Goal: Information Seeking & Learning: Check status

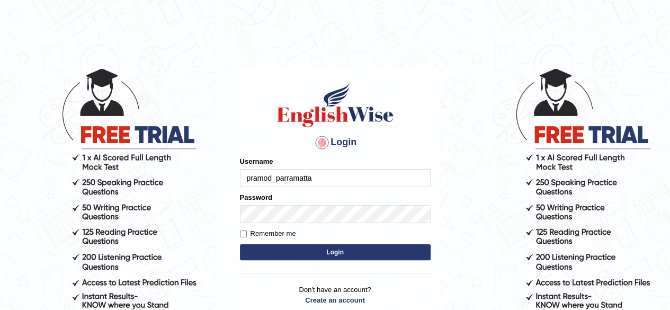
type input "pramod_parramatta"
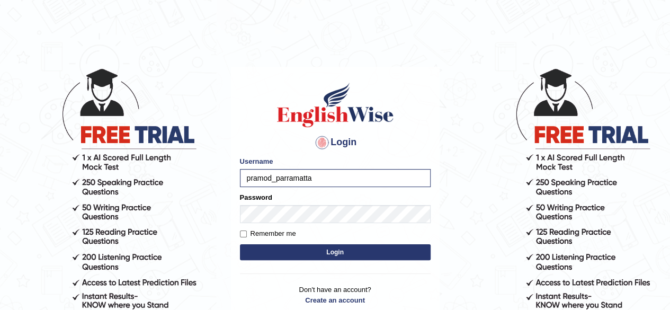
click at [238, 230] on div "Login Please fix the following errors: Username pramod_parramatta Password Reme…" at bounding box center [335, 199] width 209 height 265
click at [276, 256] on button "Login" at bounding box center [335, 252] width 191 height 16
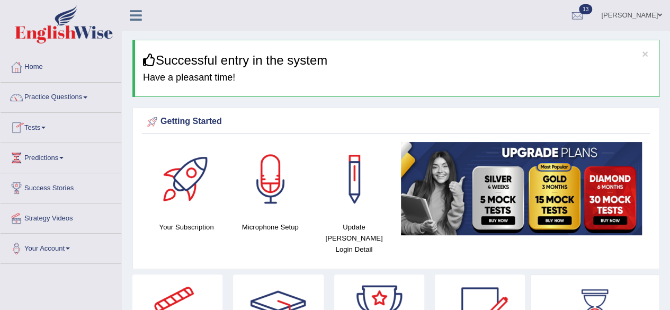
click at [46, 128] on span at bounding box center [43, 128] width 4 height 2
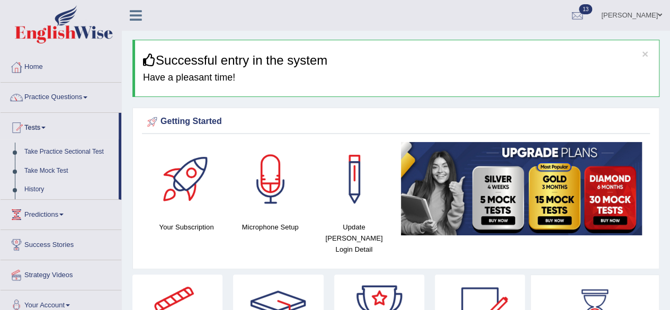
click at [41, 190] on link "History" at bounding box center [69, 189] width 99 height 19
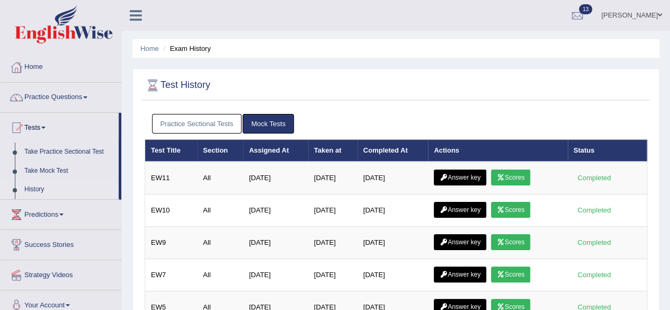
click at [188, 123] on link "Practice Sectional Tests" at bounding box center [197, 124] width 90 height 20
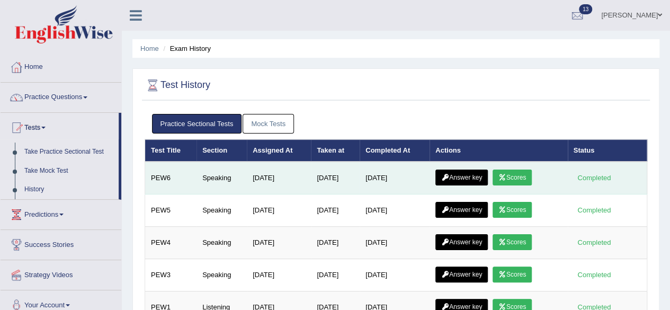
click at [526, 175] on link "Scores" at bounding box center [511, 177] width 39 height 16
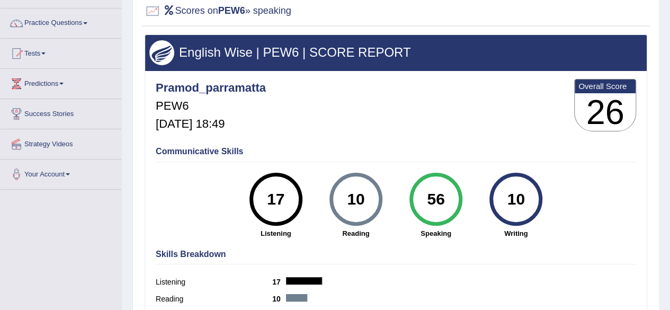
scroll to position [78, 0]
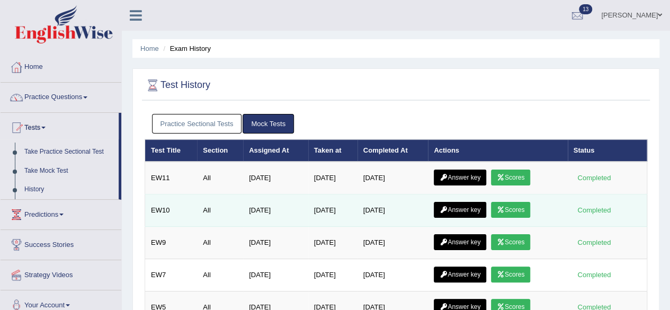
click at [505, 206] on icon at bounding box center [501, 209] width 8 height 6
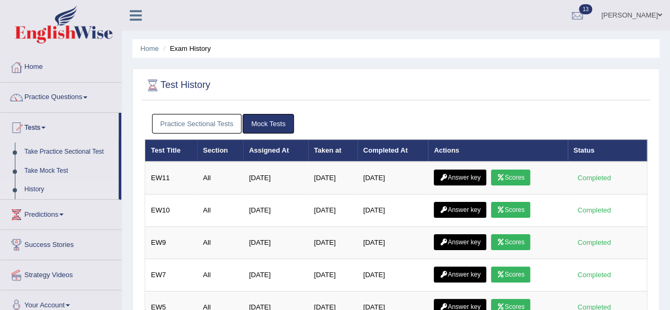
click at [205, 123] on link "Practice Sectional Tests" at bounding box center [197, 124] width 90 height 20
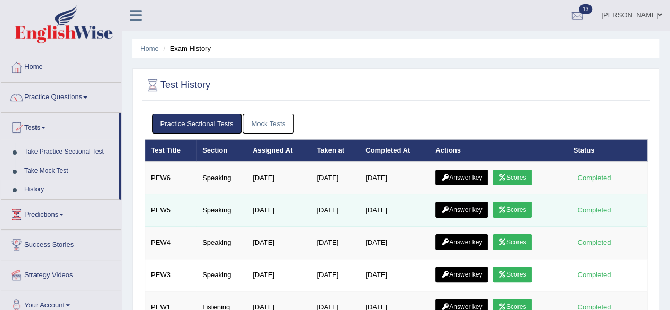
click at [521, 203] on link "Scores" at bounding box center [511, 210] width 39 height 16
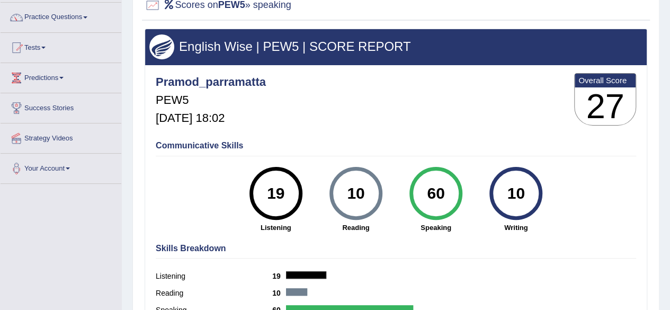
scroll to position [106, 0]
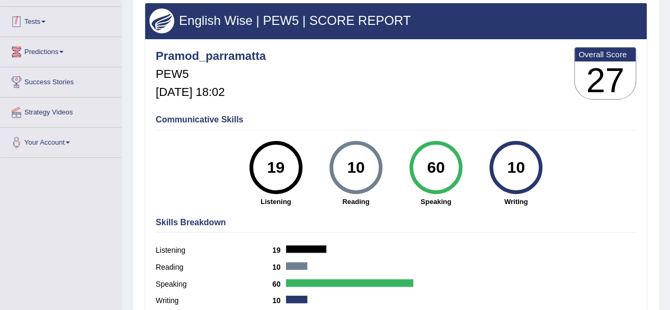
click at [47, 18] on link "Tests" at bounding box center [61, 20] width 121 height 26
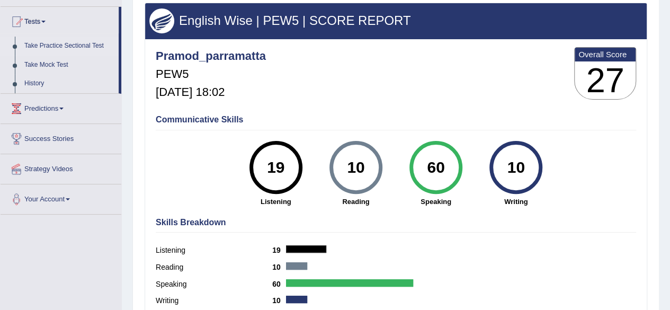
click at [60, 40] on link "Take Practice Sectional Test" at bounding box center [69, 46] width 99 height 19
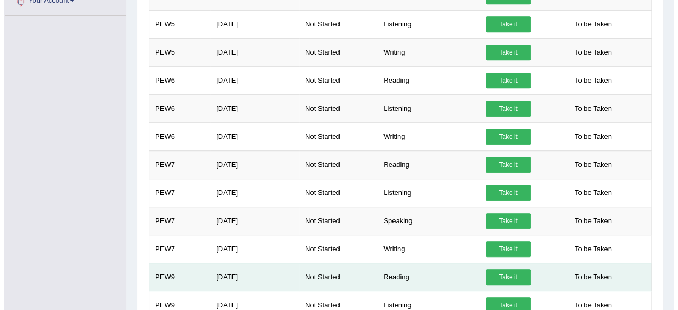
scroll to position [305, 0]
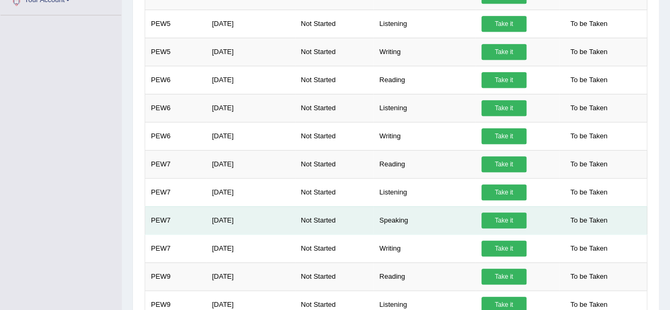
click at [506, 217] on link "Take it" at bounding box center [503, 220] width 45 height 16
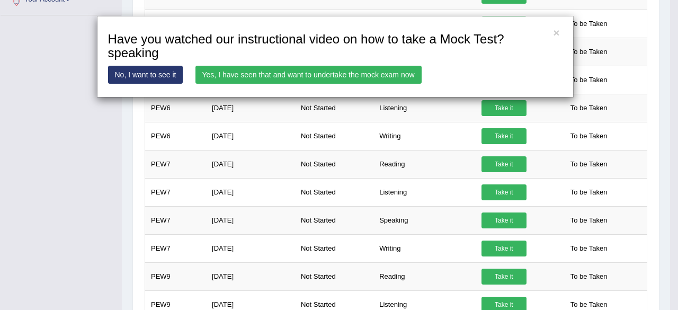
click at [312, 73] on link "Yes, I have seen that and want to undertake the mock exam now" at bounding box center [308, 75] width 226 height 18
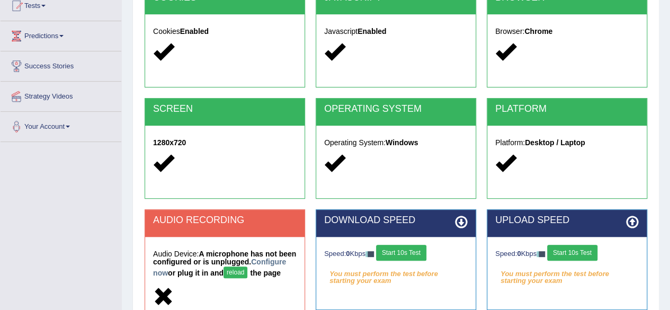
scroll to position [159, 0]
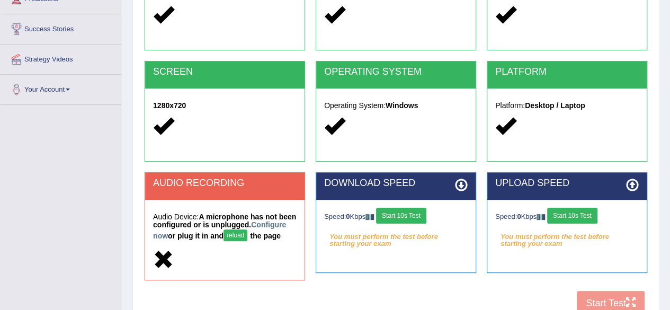
click at [247, 236] on button "reload" at bounding box center [235, 235] width 24 height 12
click at [247, 235] on button "reload" at bounding box center [235, 235] width 24 height 12
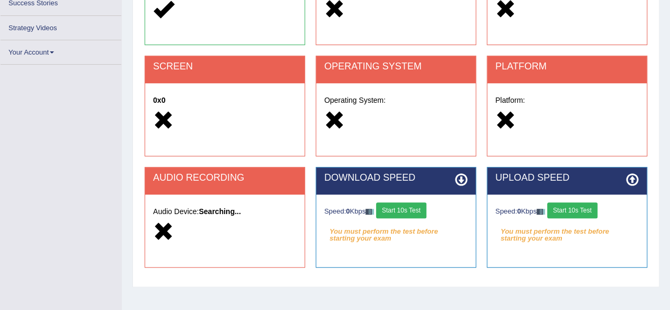
scroll to position [159, 0]
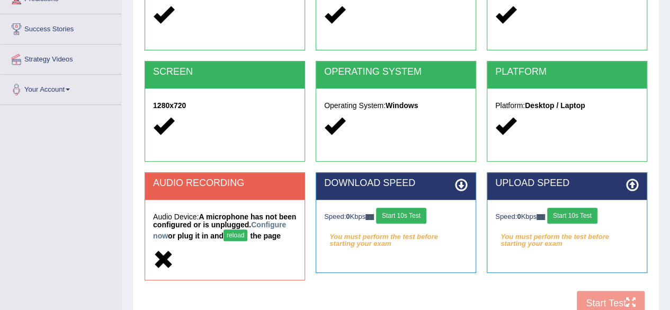
click at [447, 299] on div "COOKIES Cookies Enabled JAVASCRIPT Javascript Enabled BROWSER Browser: Chrome S…" at bounding box center [396, 135] width 508 height 371
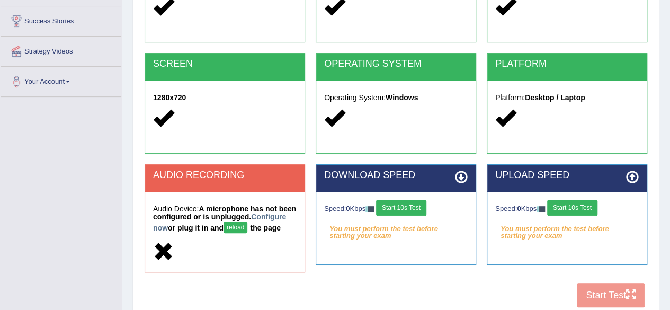
scroll to position [246, 0]
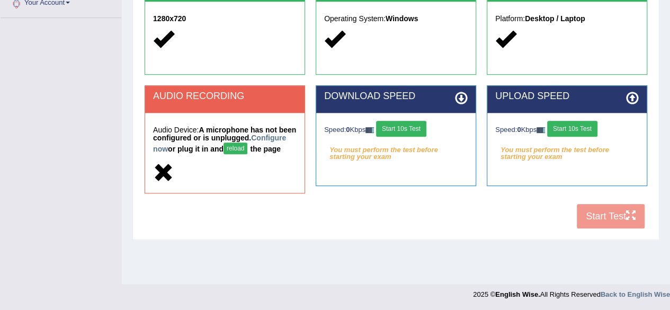
click at [247, 147] on button "reload" at bounding box center [235, 148] width 24 height 12
click at [247, 146] on button "reload" at bounding box center [235, 148] width 24 height 12
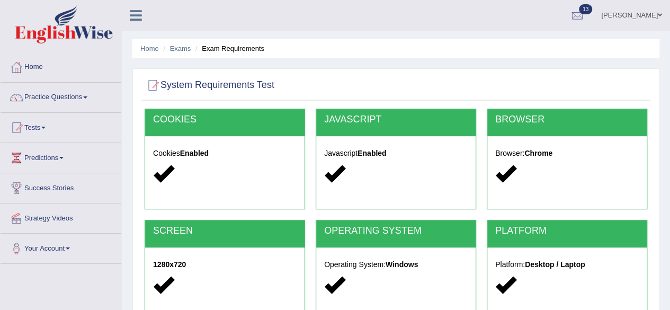
click at [37, 70] on link "Home" at bounding box center [61, 65] width 121 height 26
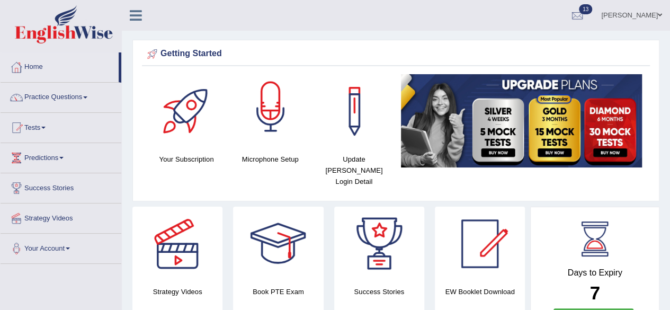
click at [269, 129] on div at bounding box center [270, 111] width 74 height 74
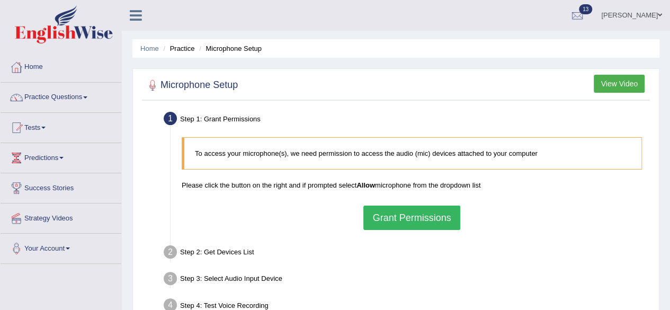
scroll to position [106, 0]
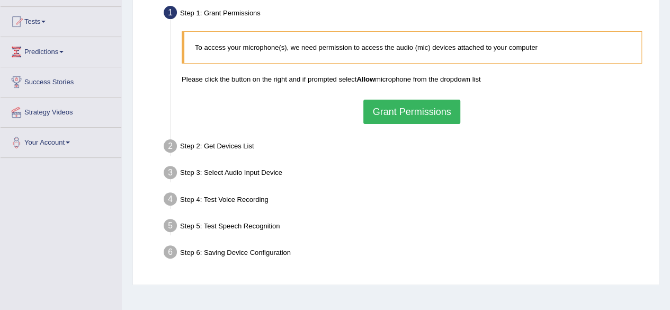
click at [450, 109] on button "Grant Permissions" at bounding box center [411, 112] width 96 height 24
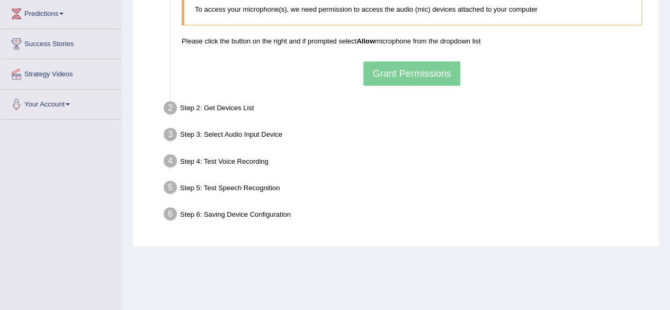
scroll to position [159, 0]
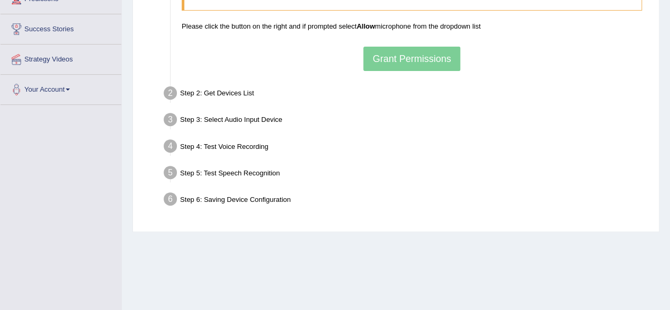
click at [430, 58] on div "To access your microphone(s), we need permission to access the audio (mic) devi…" at bounding box center [411, 24] width 471 height 103
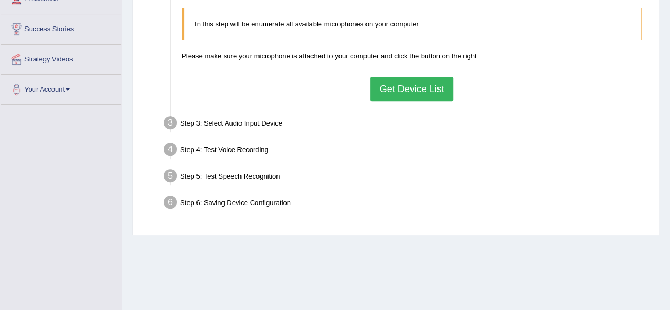
click at [412, 92] on button "Get Device List" at bounding box center [411, 89] width 83 height 24
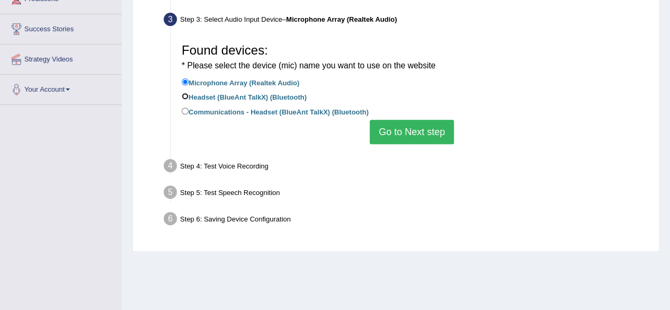
click at [183, 98] on input "Headset (BlueAnt TalkX) (Bluetooth)" at bounding box center [185, 96] width 7 height 7
radio input "true"
click at [427, 125] on button "Go to Next step" at bounding box center [412, 132] width 84 height 24
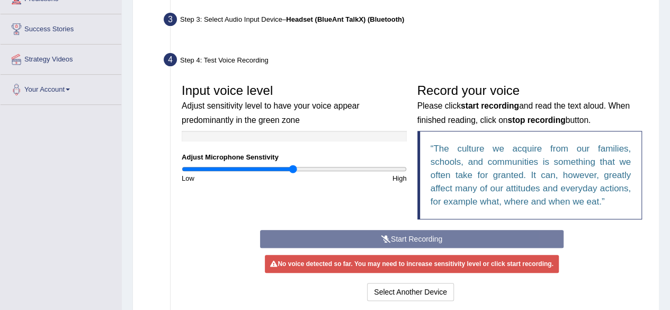
drag, startPoint x: 427, startPoint y: 125, endPoint x: 423, endPoint y: 131, distance: 7.2
click at [427, 126] on div "Record your voice Please click start recording and read the text aloud. When fi…" at bounding box center [530, 153] width 236 height 151
click at [425, 131] on blockquote "The culture we acquire from our families, schools, and communities is something…" at bounding box center [529, 175] width 225 height 88
click at [424, 131] on blockquote "The culture we acquire from our families, schools, and communities is something…" at bounding box center [529, 175] width 225 height 88
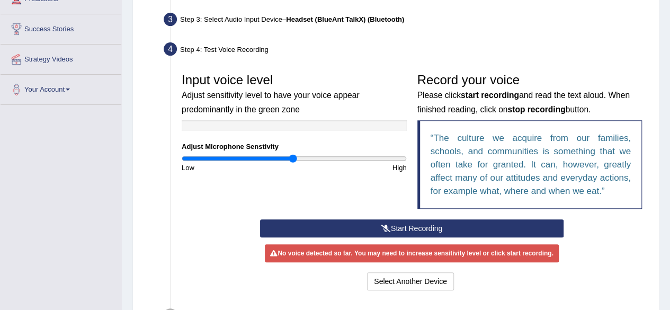
click at [399, 226] on button "Start Recording" at bounding box center [411, 228] width 303 height 18
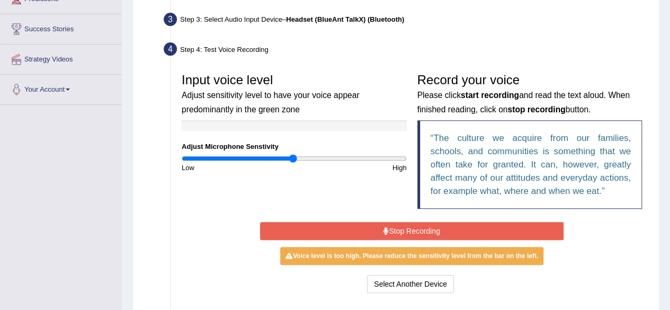
click at [429, 230] on button "Stop Recording" at bounding box center [411, 231] width 303 height 18
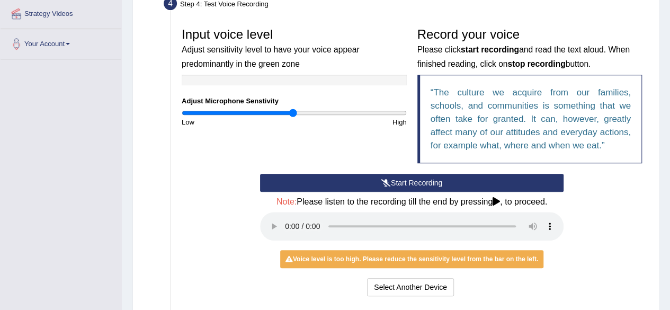
scroll to position [201, 0]
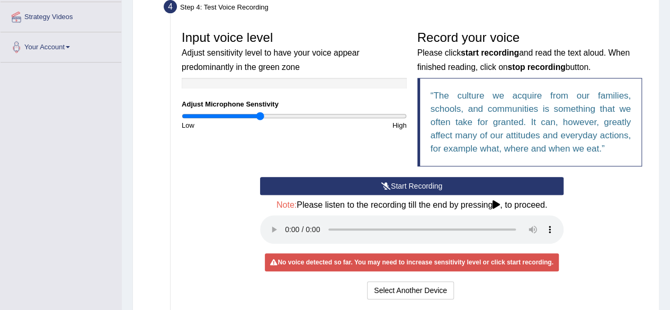
drag, startPoint x: 290, startPoint y: 117, endPoint x: 260, endPoint y: 121, distance: 30.0
type input "0.7"
click at [260, 120] on input "range" at bounding box center [294, 116] width 225 height 8
click at [381, 184] on icon at bounding box center [386, 185] width 10 height 7
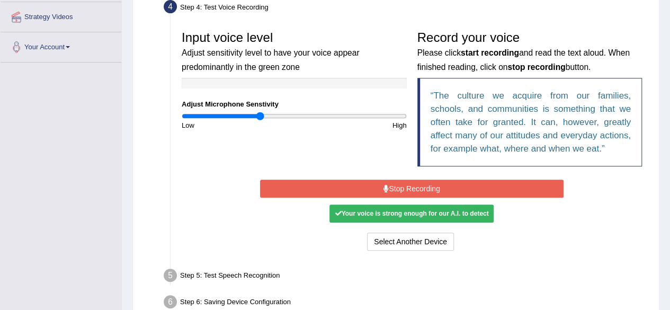
click at [414, 213] on div "Your voice is strong enough for our A.I. to detect" at bounding box center [411, 213] width 164 height 18
click at [427, 186] on button "Stop Recording" at bounding box center [411, 188] width 303 height 18
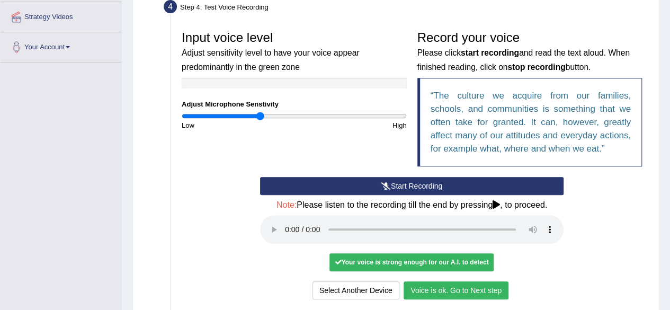
click at [479, 284] on button "Voice is ok. Go to Next step" at bounding box center [455, 290] width 105 height 18
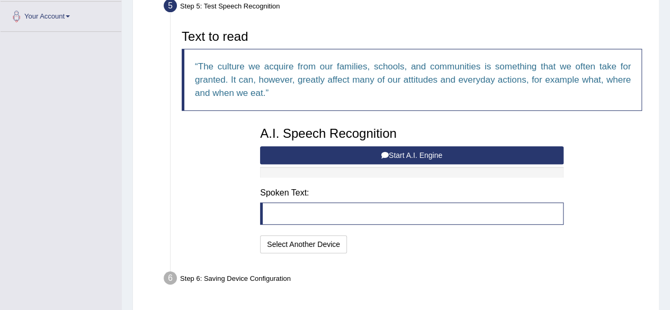
scroll to position [254, 0]
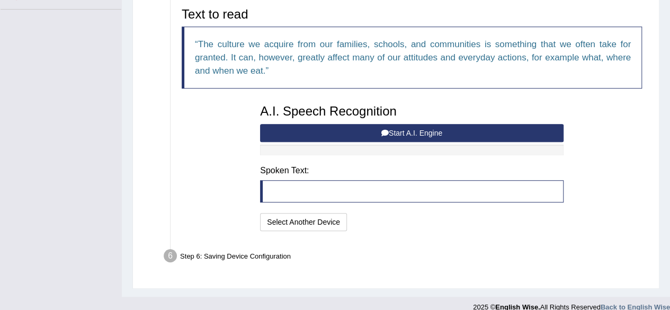
click at [402, 132] on button "Start A.I. Engine" at bounding box center [411, 133] width 303 height 18
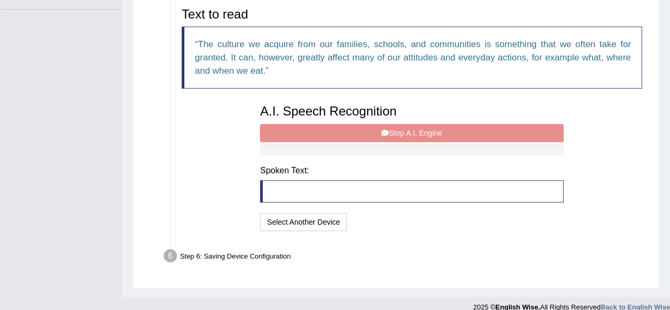
click at [299, 194] on blockquote at bounding box center [411, 191] width 303 height 22
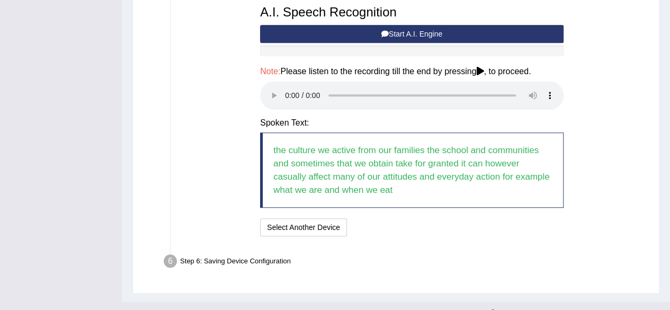
scroll to position [370, 0]
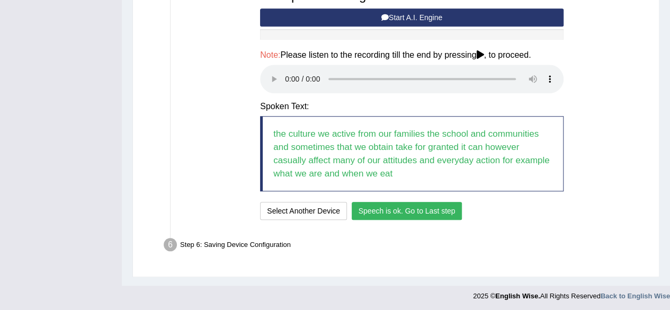
click at [423, 212] on button "Speech is ok. Go to Last step" at bounding box center [407, 211] width 111 height 18
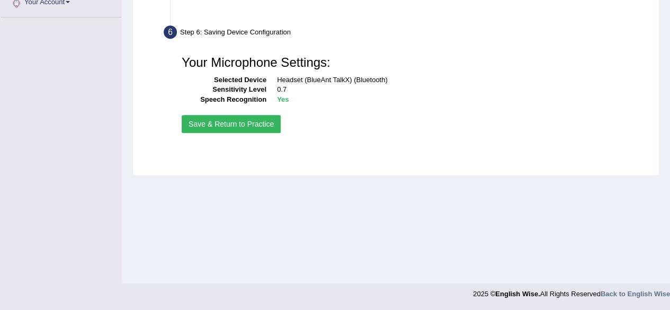
scroll to position [246, 0]
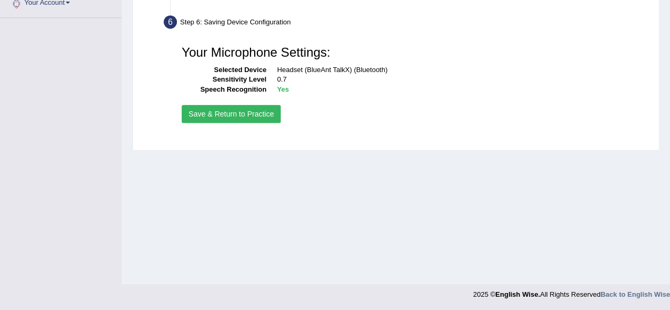
click at [242, 116] on button "Save & Return to Practice" at bounding box center [231, 114] width 99 height 18
click at [245, 113] on button "Save & Return to Practice" at bounding box center [231, 114] width 99 height 18
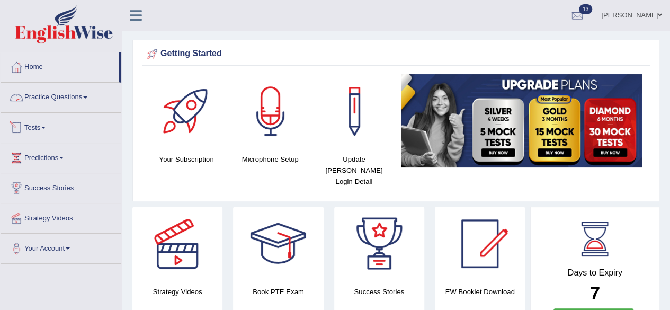
click at [50, 128] on link "Tests" at bounding box center [61, 126] width 121 height 26
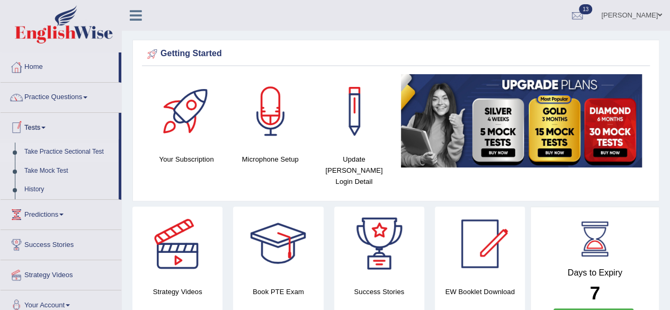
click at [89, 148] on link "Take Practice Sectional Test" at bounding box center [69, 151] width 99 height 19
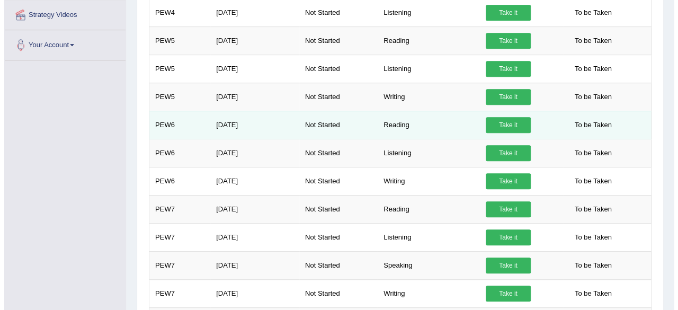
scroll to position [265, 0]
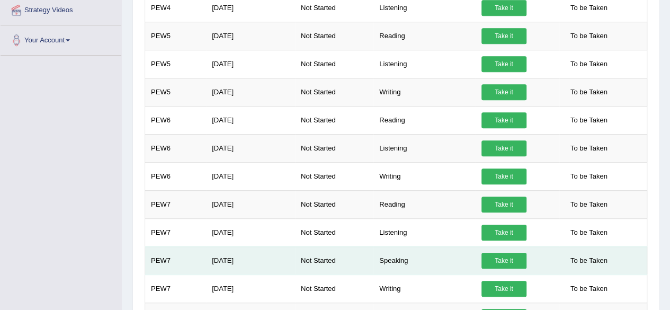
click at [504, 257] on link "Take it" at bounding box center [503, 261] width 45 height 16
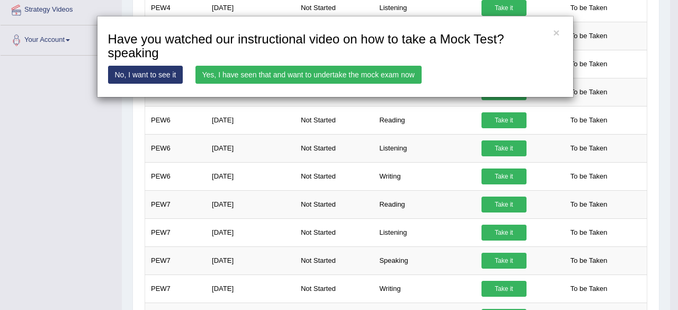
click at [380, 73] on link "Yes, I have seen that and want to undertake the mock exam now" at bounding box center [308, 75] width 226 height 18
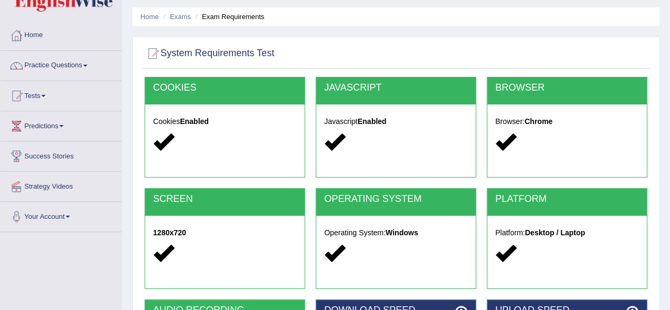
scroll to position [53, 0]
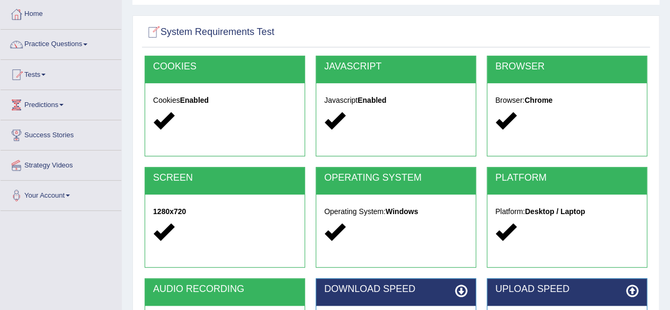
click at [457, 291] on icon at bounding box center [461, 290] width 13 height 13
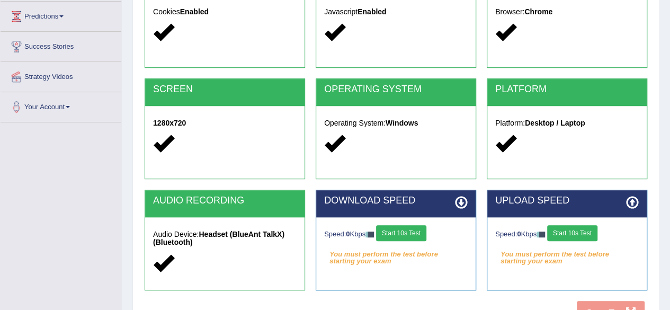
scroll to position [159, 0]
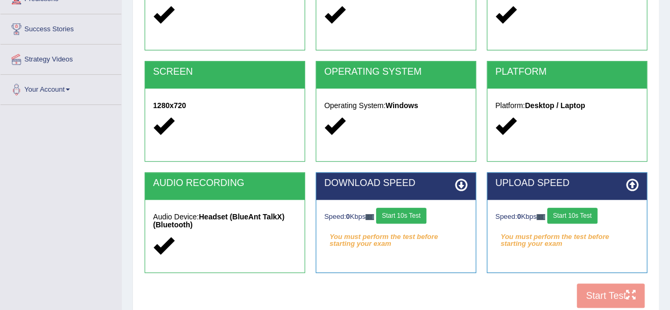
click at [408, 217] on button "Start 10s Test" at bounding box center [401, 216] width 50 height 16
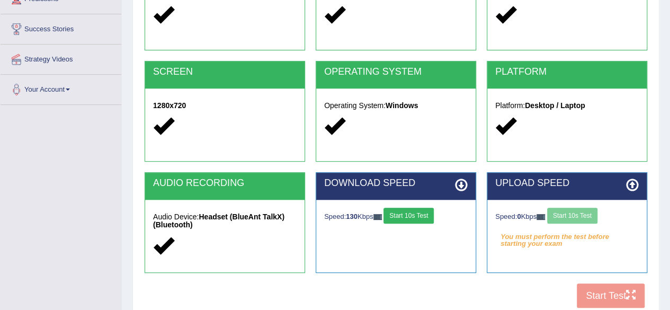
click at [563, 213] on div "Speed: 0 Kbps Start 10s Test" at bounding box center [566, 217] width 143 height 19
click at [562, 214] on div "Speed: 0 Kbps Start 10s Test" at bounding box center [566, 217] width 143 height 19
click at [590, 219] on button "Start 10s Test" at bounding box center [572, 216] width 50 height 16
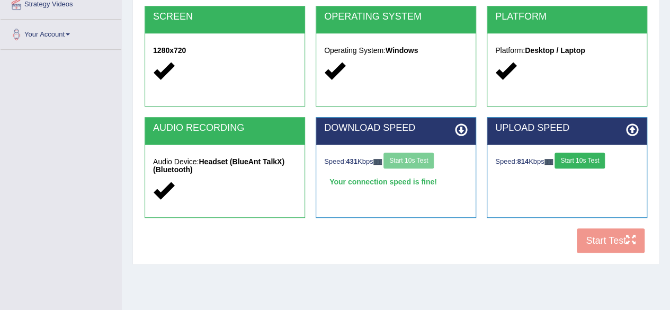
scroll to position [246, 0]
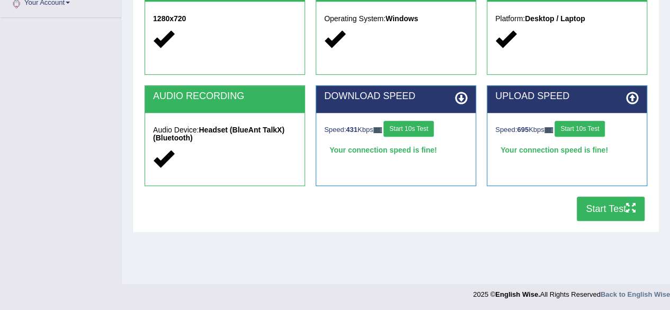
click at [381, 262] on div "Home Exams Exam Requirements System Requirements Test COOKIES Cookies Enabled J…" at bounding box center [396, 18] width 548 height 529
click at [633, 213] on button "Start Test" at bounding box center [611, 208] width 68 height 24
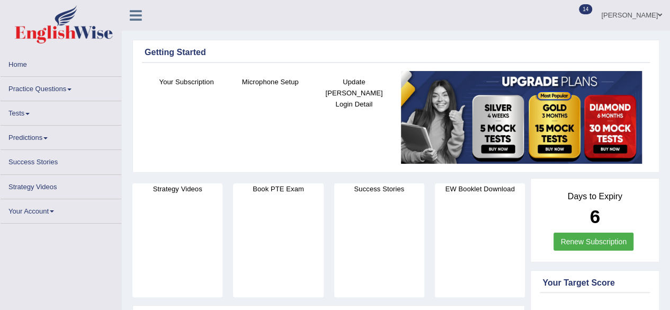
click at [28, 113] on span at bounding box center [27, 114] width 4 height 2
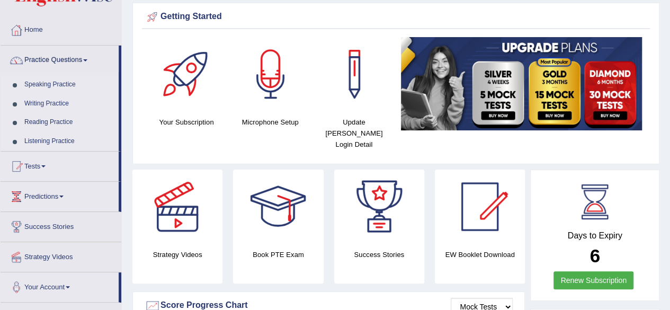
scroll to position [22, 0]
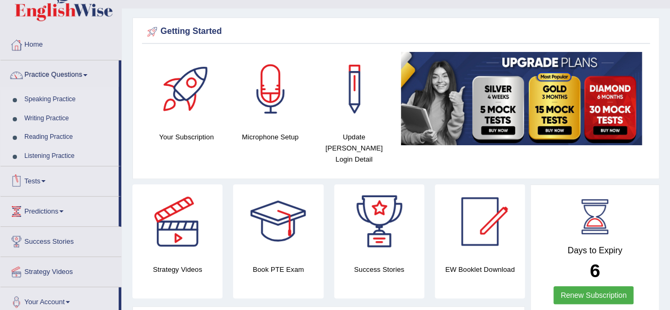
click at [45, 180] on span at bounding box center [43, 181] width 4 height 2
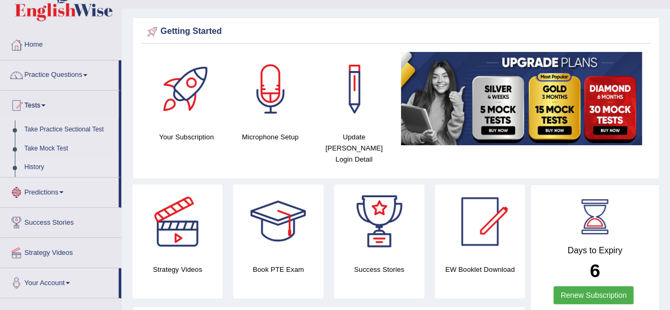
click at [34, 165] on link "History" at bounding box center [69, 167] width 99 height 19
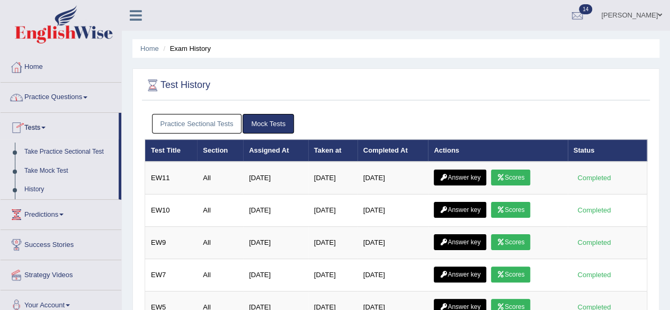
click at [186, 128] on link "Practice Sectional Tests" at bounding box center [197, 124] width 90 height 20
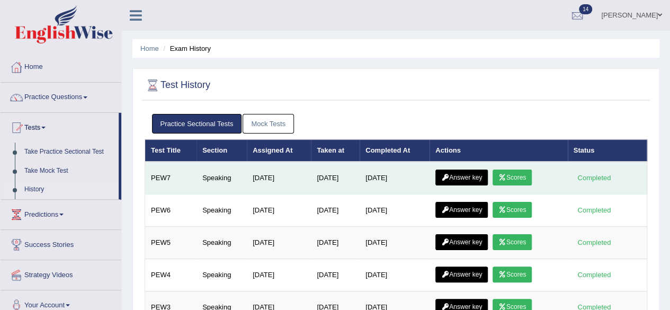
click at [518, 173] on link "Scores" at bounding box center [511, 177] width 39 height 16
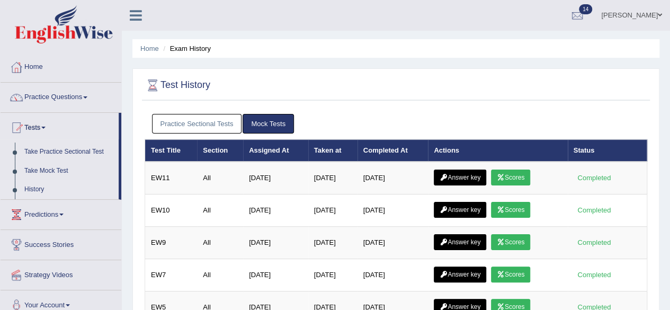
click at [188, 123] on link "Practice Sectional Tests" at bounding box center [197, 124] width 90 height 20
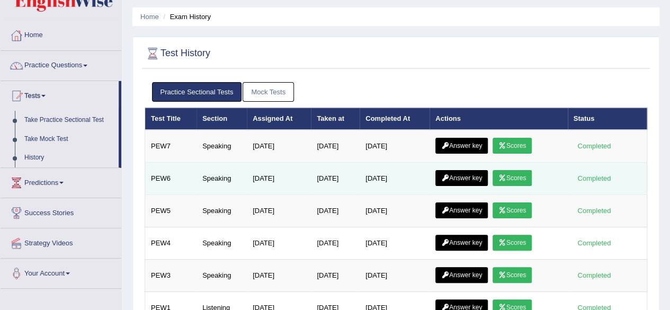
scroll to position [106, 0]
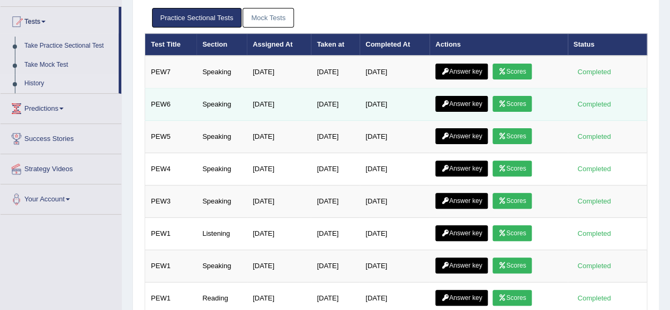
click at [518, 100] on link "Scores" at bounding box center [511, 104] width 39 height 16
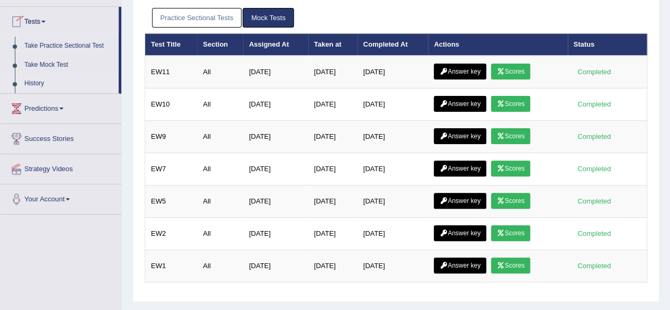
click at [213, 15] on link "Practice Sectional Tests" at bounding box center [197, 18] width 90 height 20
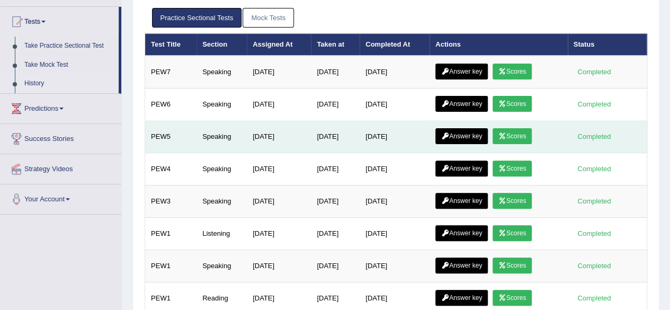
click at [522, 135] on link "Scores" at bounding box center [511, 136] width 39 height 16
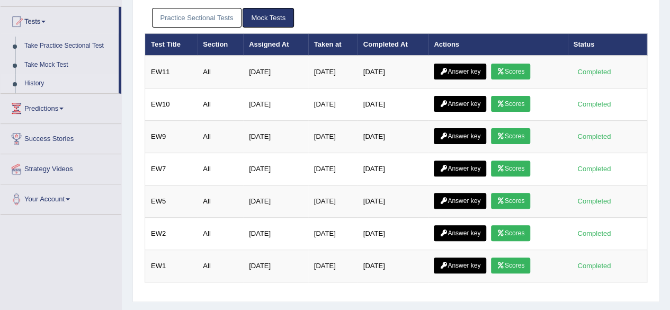
drag, startPoint x: 188, startPoint y: 19, endPoint x: 202, endPoint y: 18, distance: 13.8
click at [190, 18] on link "Practice Sectional Tests" at bounding box center [197, 18] width 90 height 20
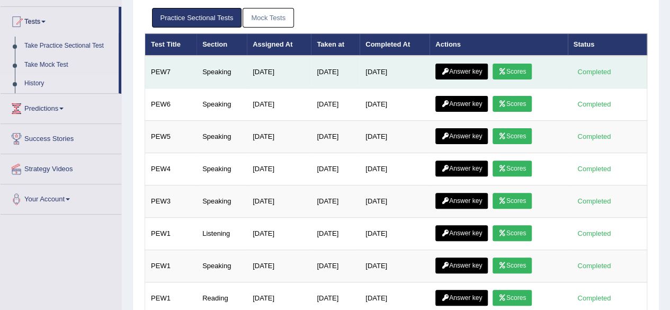
click at [523, 69] on link "Scores" at bounding box center [511, 72] width 39 height 16
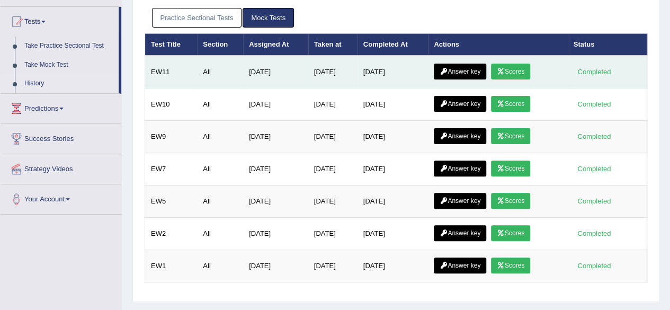
click at [524, 71] on link "Scores" at bounding box center [510, 72] width 39 height 16
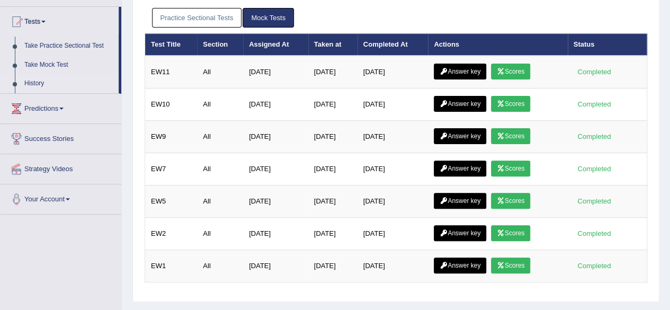
click at [203, 17] on link "Practice Sectional Tests" at bounding box center [197, 18] width 90 height 20
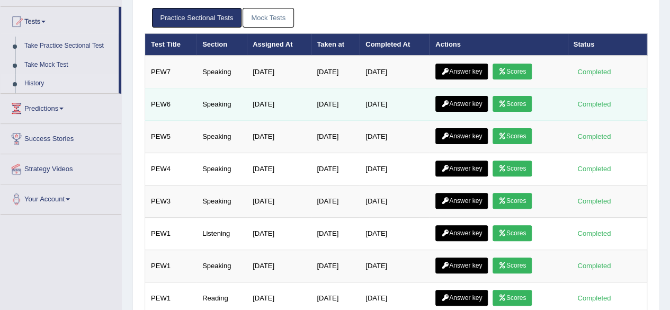
click at [522, 105] on link "Scores" at bounding box center [511, 104] width 39 height 16
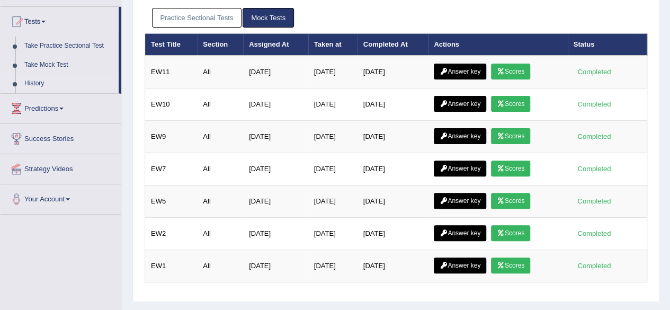
click at [187, 21] on link "Practice Sectional Tests" at bounding box center [197, 18] width 90 height 20
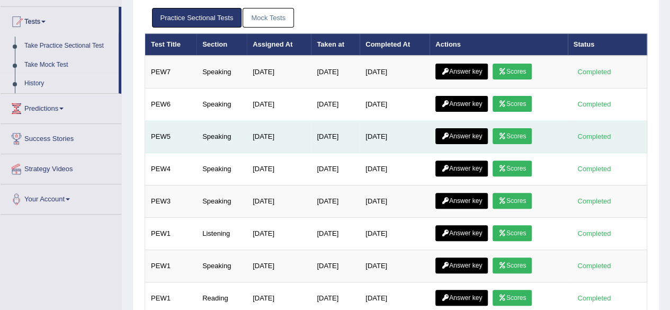
click at [517, 132] on link "Scores" at bounding box center [511, 136] width 39 height 16
